Goal: Transaction & Acquisition: Purchase product/service

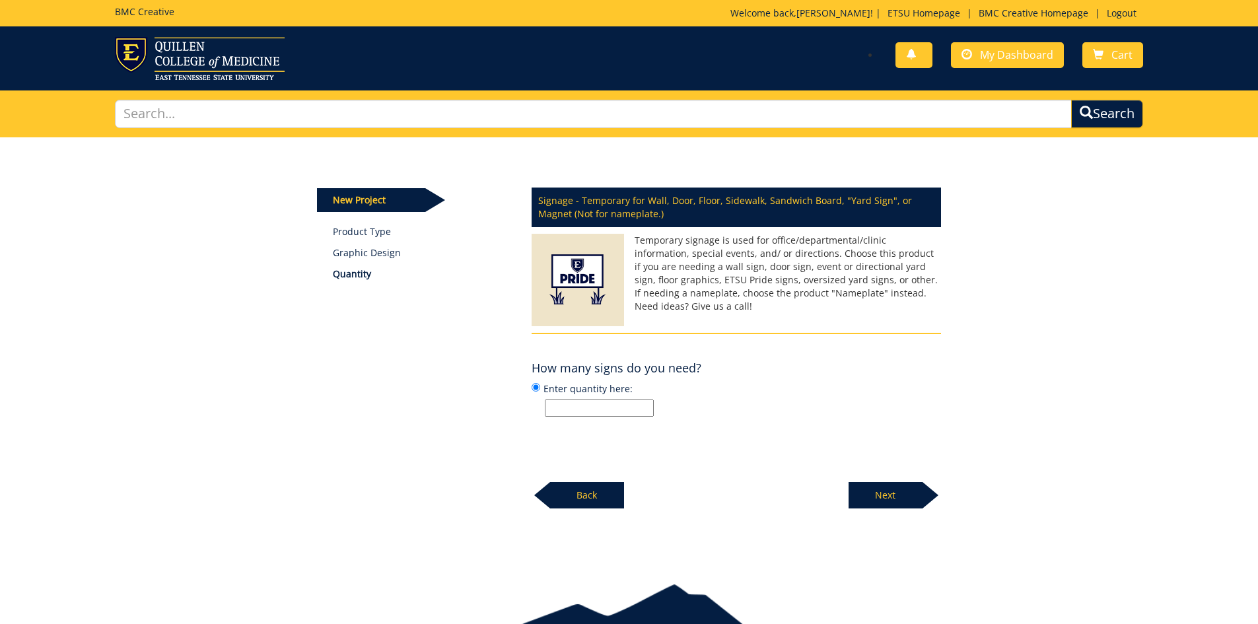
click at [589, 411] on input "Enter quantity here:" at bounding box center [599, 408] width 109 height 17
type input "10"
click at [883, 503] on p "Next" at bounding box center [886, 495] width 74 height 26
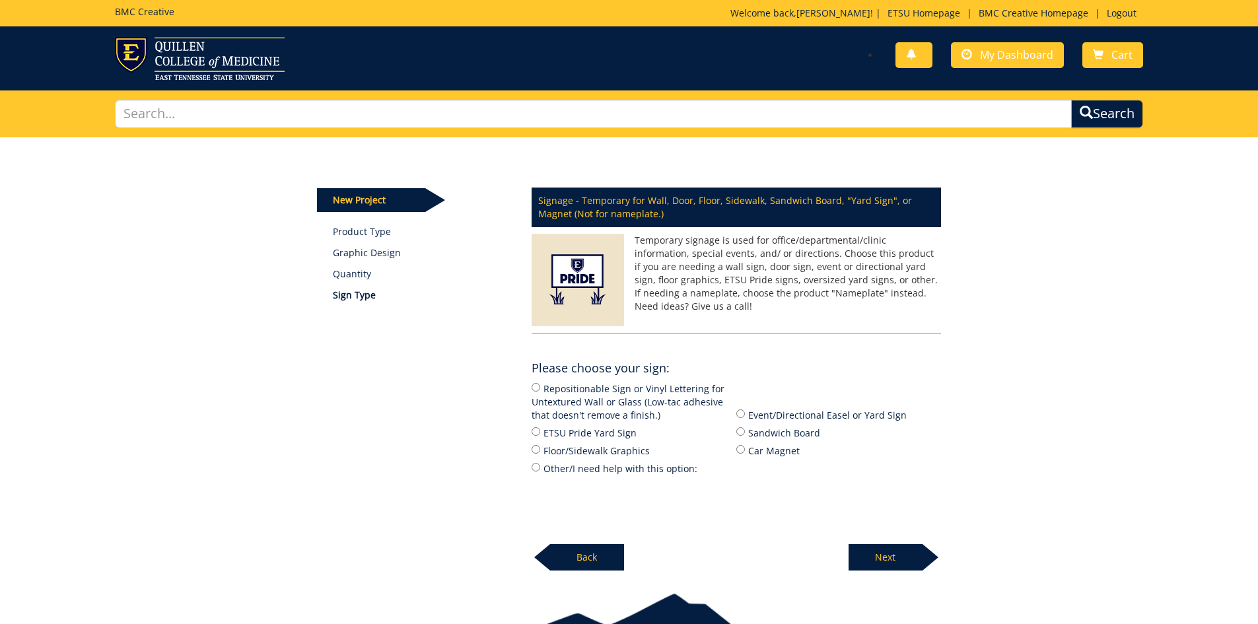
click at [745, 412] on label "Event/Directional Easel or Yard Sign" at bounding box center [838, 414] width 205 height 15
click at [745, 412] on input "Event/Directional Easel or Yard Sign" at bounding box center [740, 413] width 9 height 9
radio input "true"
click at [892, 559] on p "Next" at bounding box center [886, 557] width 74 height 26
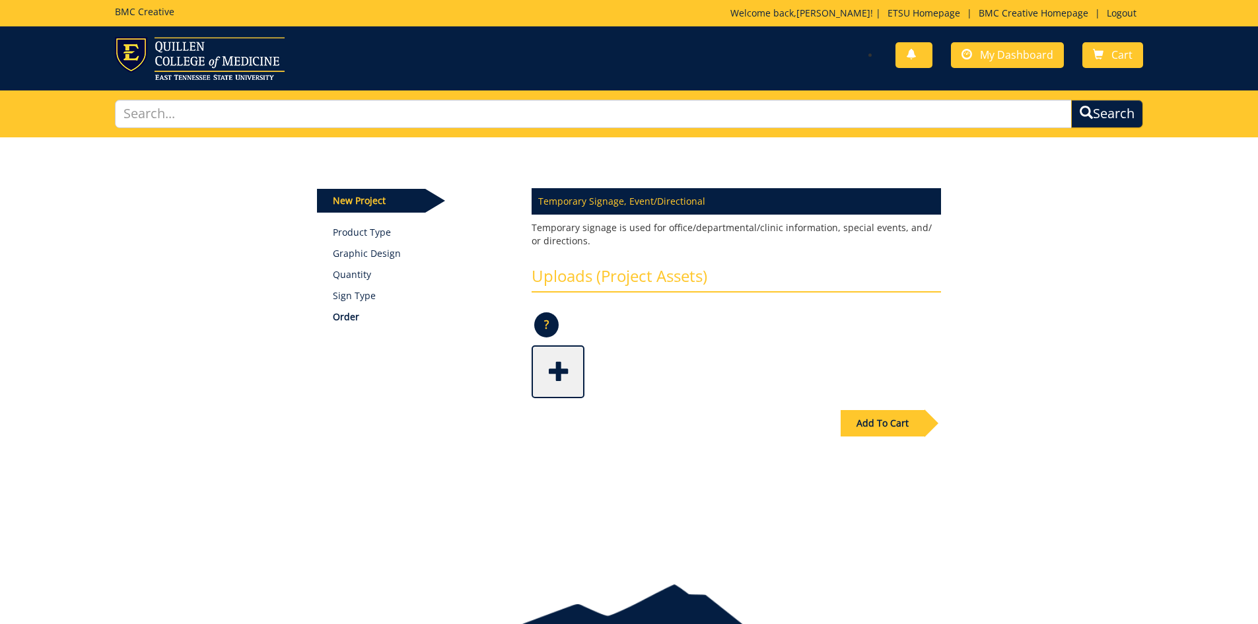
click at [533, 368] on span at bounding box center [559, 370] width 53 height 46
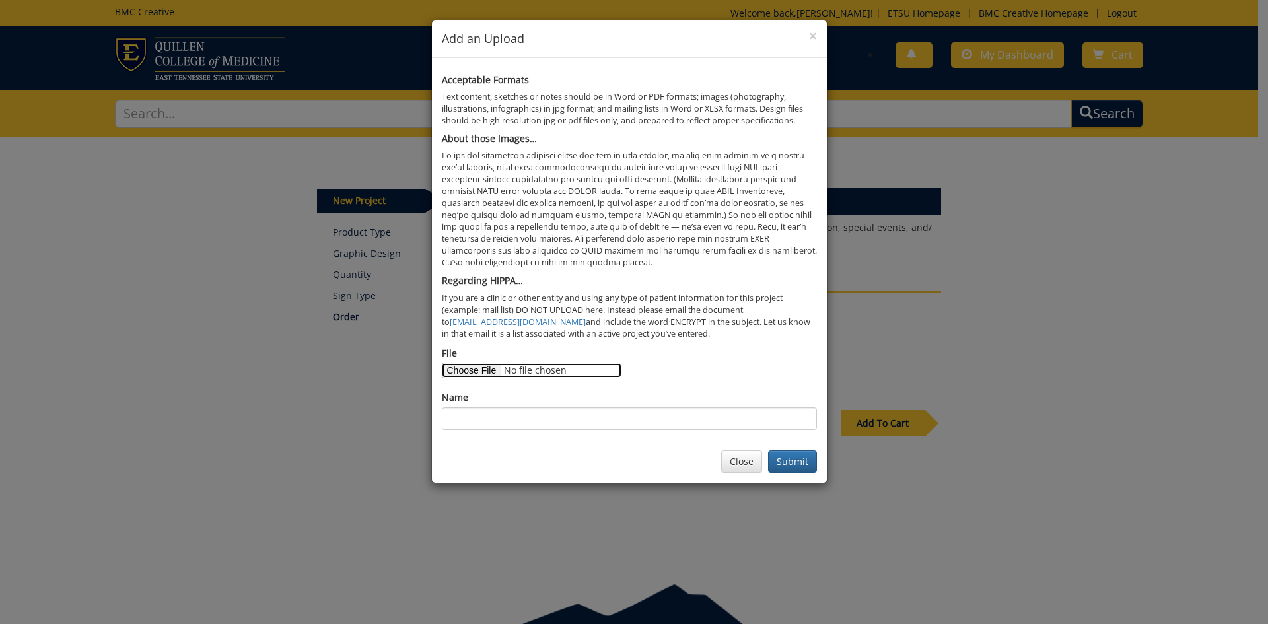
click at [491, 370] on input "File" at bounding box center [532, 370] width 180 height 15
type input "C:\fakepath\Tailgaiting Signage Information.pdf"
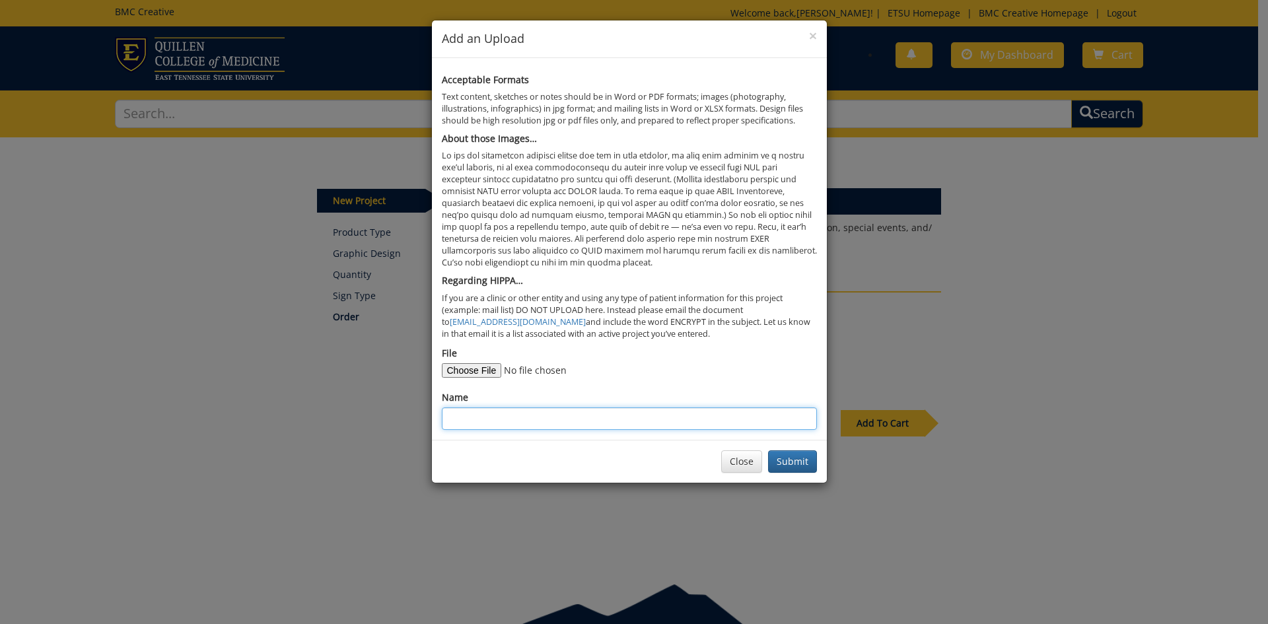
click at [623, 422] on input "Name" at bounding box center [629, 418] width 375 height 22
type input "Email Communication"
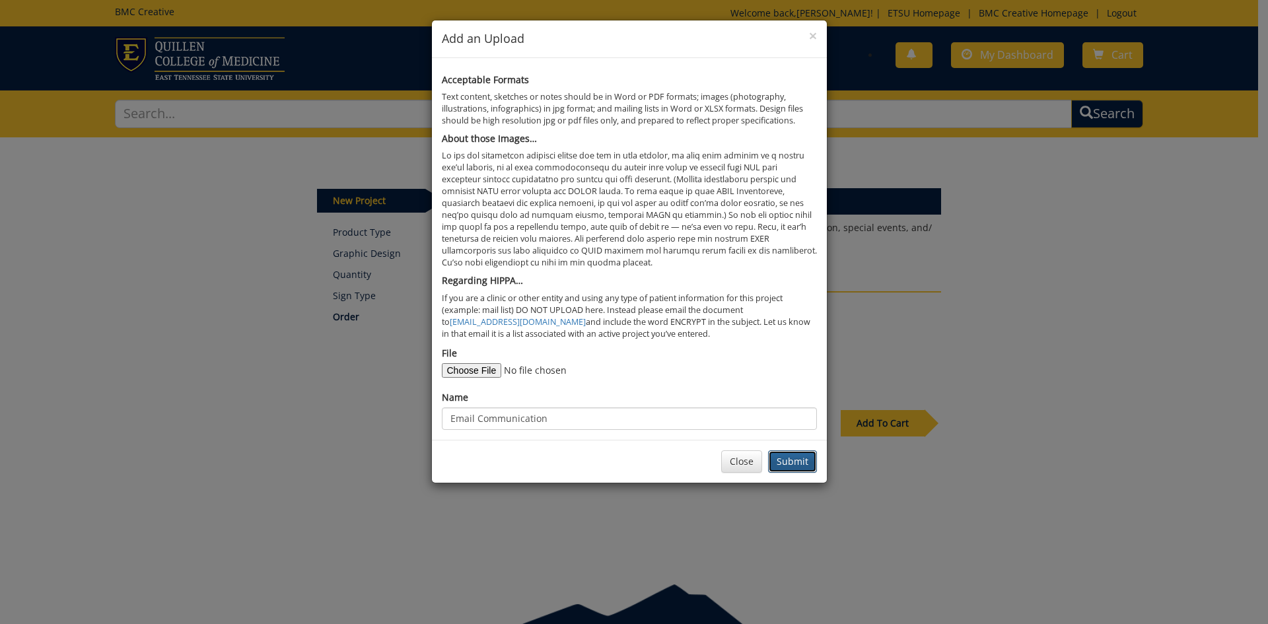
click at [792, 457] on button "Submit" at bounding box center [792, 461] width 49 height 22
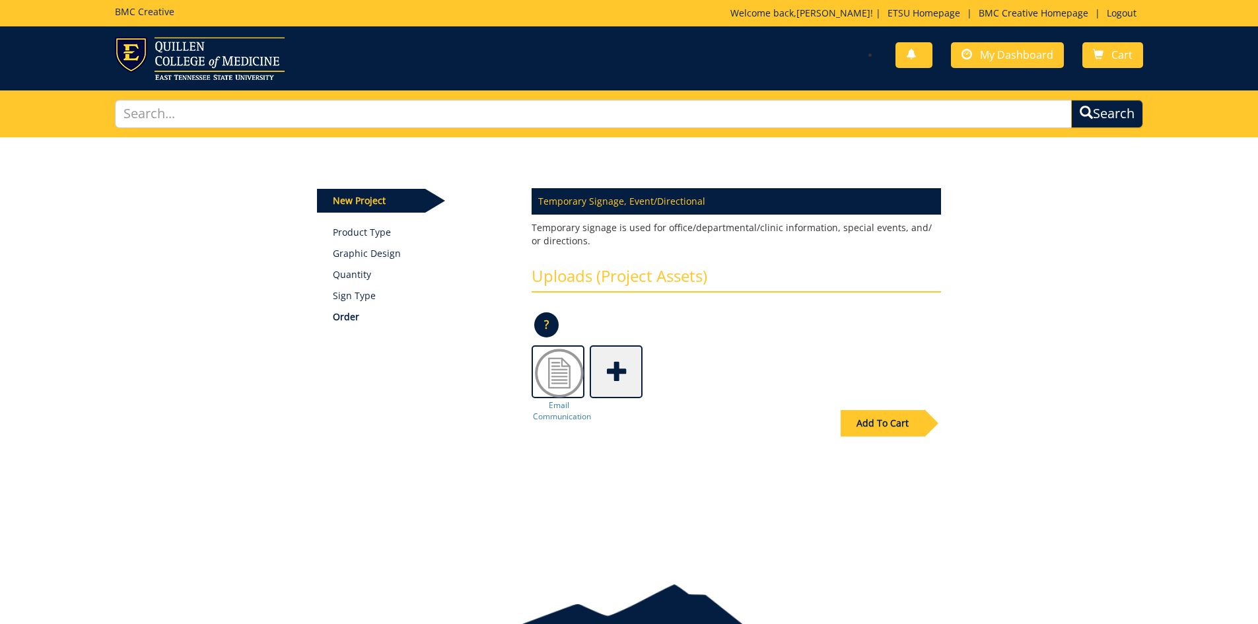
click at [889, 428] on div "Add To Cart" at bounding box center [883, 423] width 84 height 26
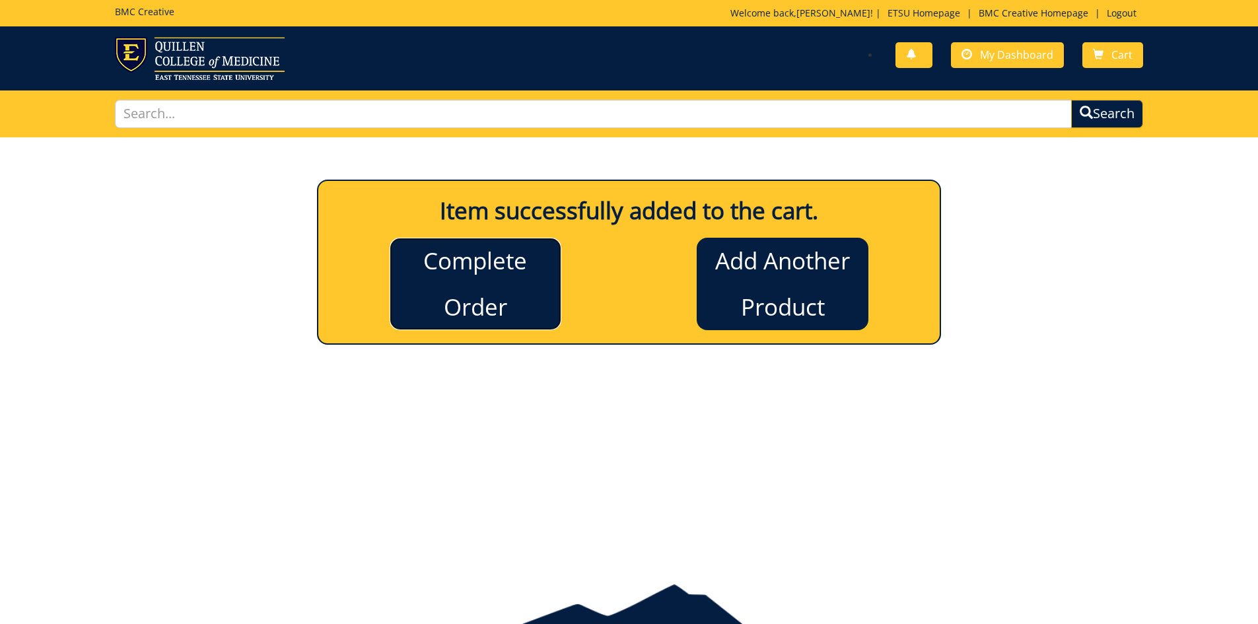
click at [452, 269] on link "Complete Order" at bounding box center [476, 284] width 172 height 92
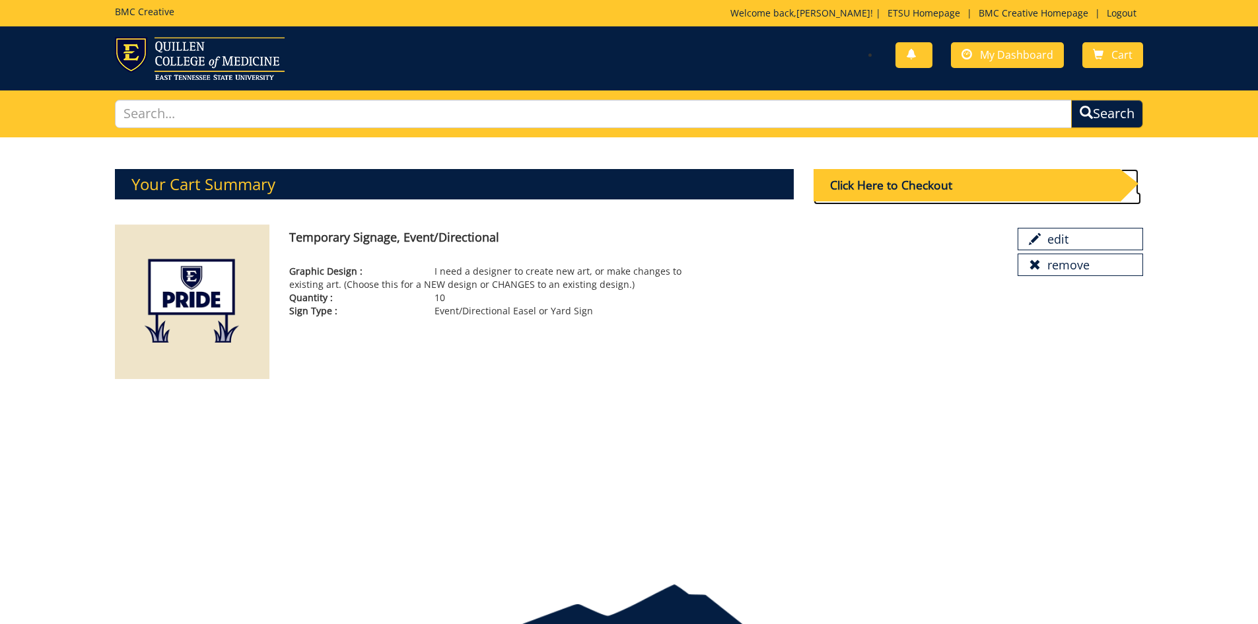
click at [912, 182] on div "Click Here to Checkout" at bounding box center [967, 185] width 306 height 32
